Goal: Share content: Share content

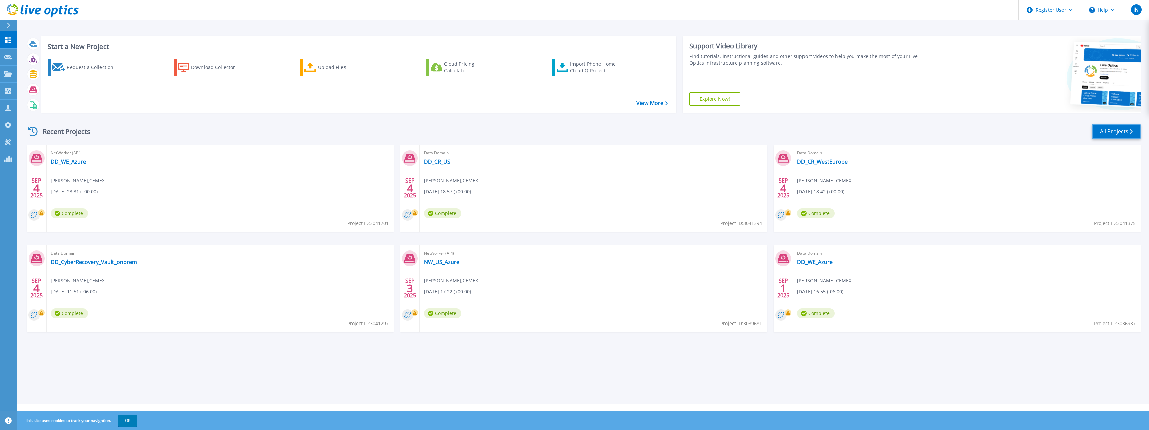
click at [1116, 134] on link "All Projects" at bounding box center [1117, 131] width 49 height 15
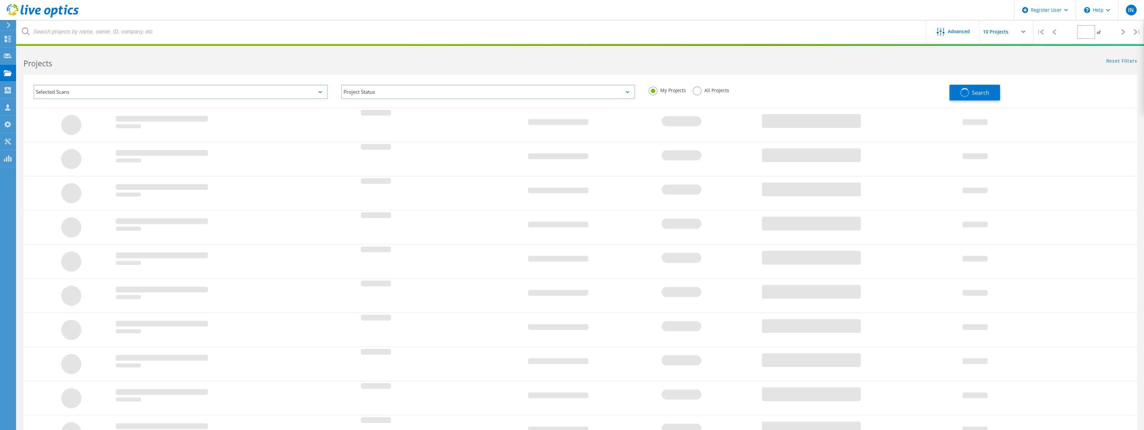
type input "1"
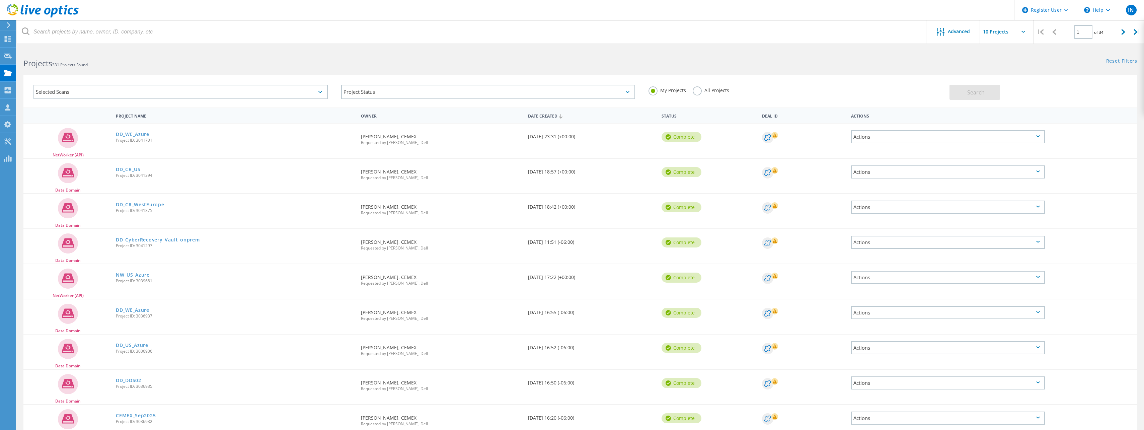
scroll to position [33, 0]
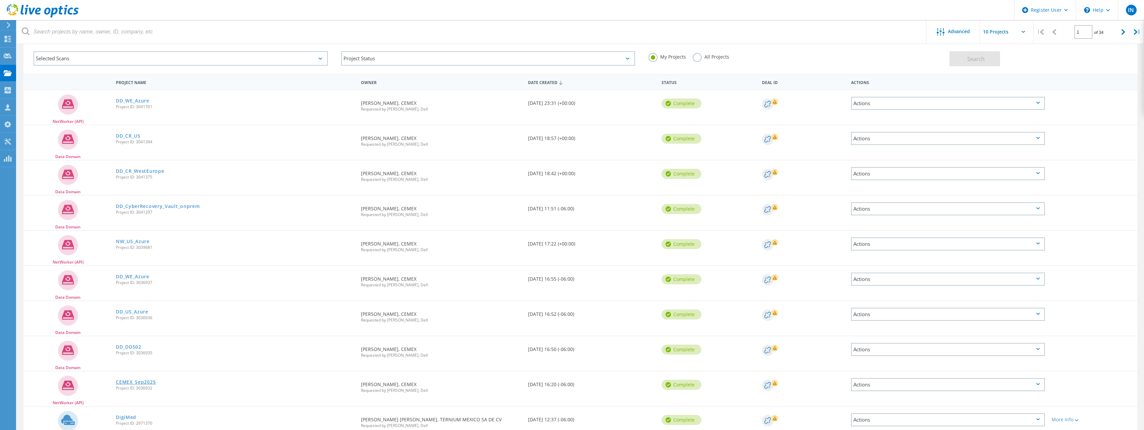
click at [134, 383] on link "CEMEX_Sep2025" at bounding box center [136, 382] width 40 height 5
click at [135, 348] on link "DD_DDS02" at bounding box center [128, 347] width 25 height 5
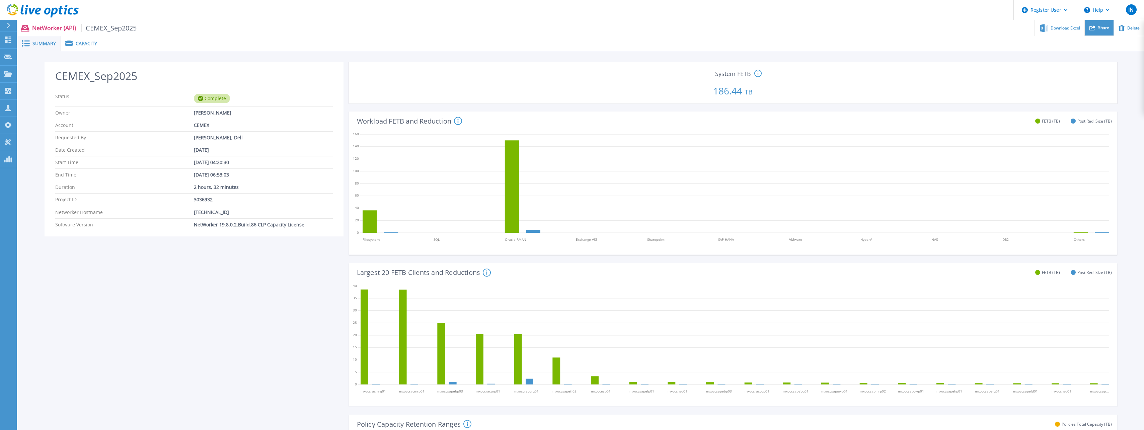
click at [1096, 23] on div "Share" at bounding box center [1099, 28] width 29 height 16
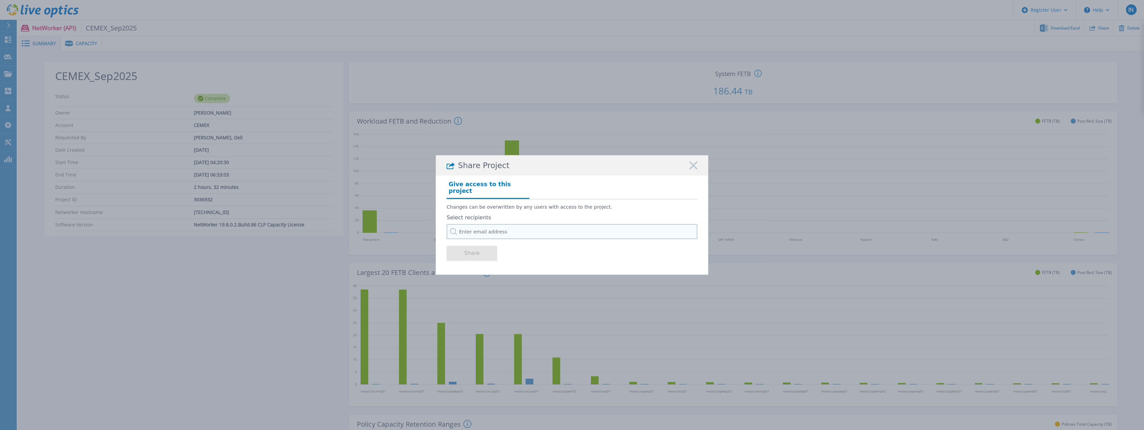
click at [544, 229] on input "text" at bounding box center [572, 231] width 251 height 15
drag, startPoint x: 506, startPoint y: 228, endPoint x: 455, endPoint y: 227, distance: 51.6
click at [455, 227] on div "Select recipients luisa.fierro@dell.com No Results Found" at bounding box center [572, 227] width 251 height 24
type input "f"
type input "luisa fierro"
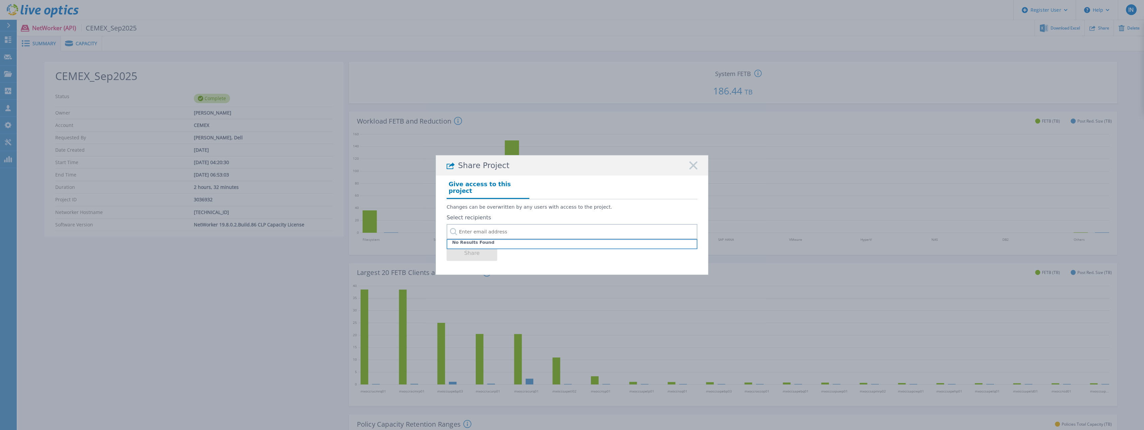
click at [302, 320] on div "Share Project Give access to this project Changes can be overwritten by any use…" at bounding box center [572, 215] width 1144 height 430
click at [693, 169] on rect at bounding box center [693, 165] width 9 height 9
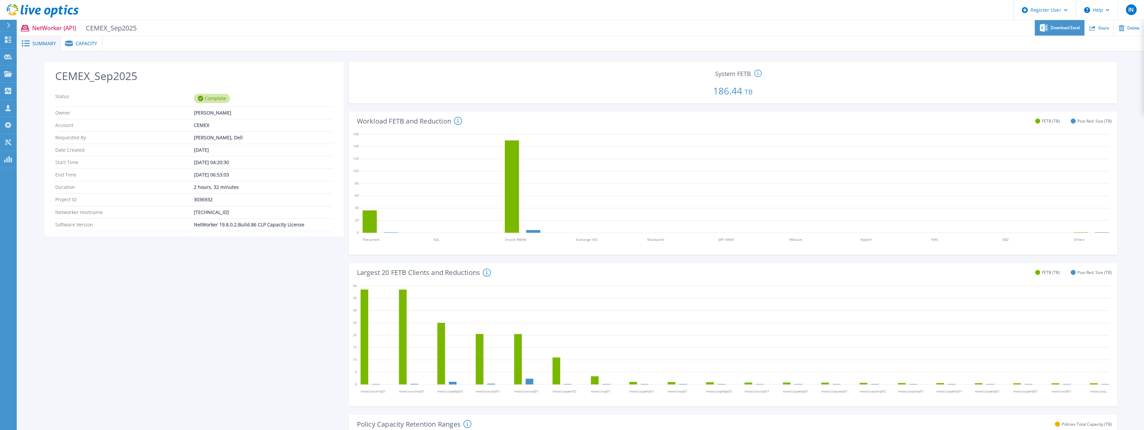
click at [1066, 28] on span "Download Excel" at bounding box center [1065, 28] width 29 height 4
click at [270, 260] on div "CEMEX_Sep2025 Status Complete Owner Jose Guadalupe Flores Account CEMEX Request…" at bounding box center [194, 390] width 299 height 656
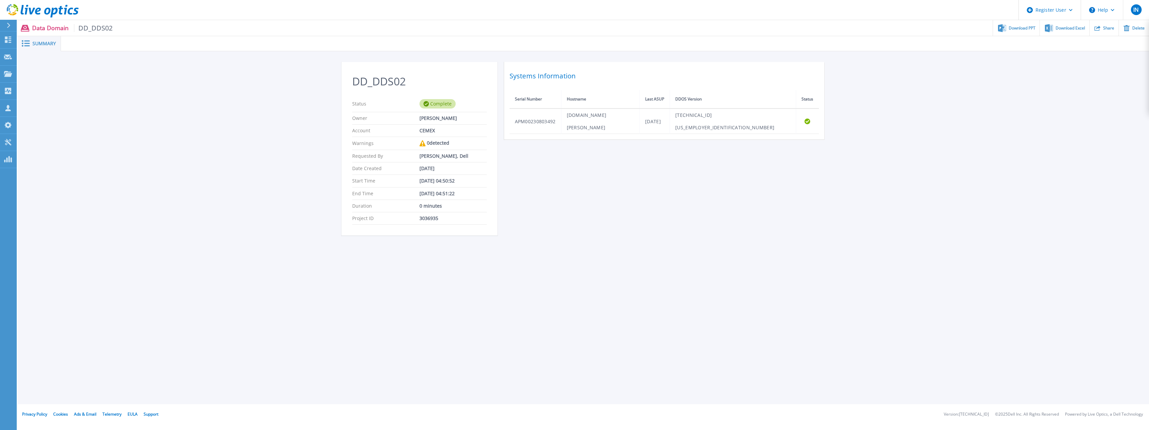
click at [944, 95] on div "DD_DDS02 Status Complete Owner Jose Guadalupe Flores Account CEMEX Warnings 0 d…" at bounding box center [584, 152] width 1132 height 202
